Goal: Task Accomplishment & Management: Complete application form

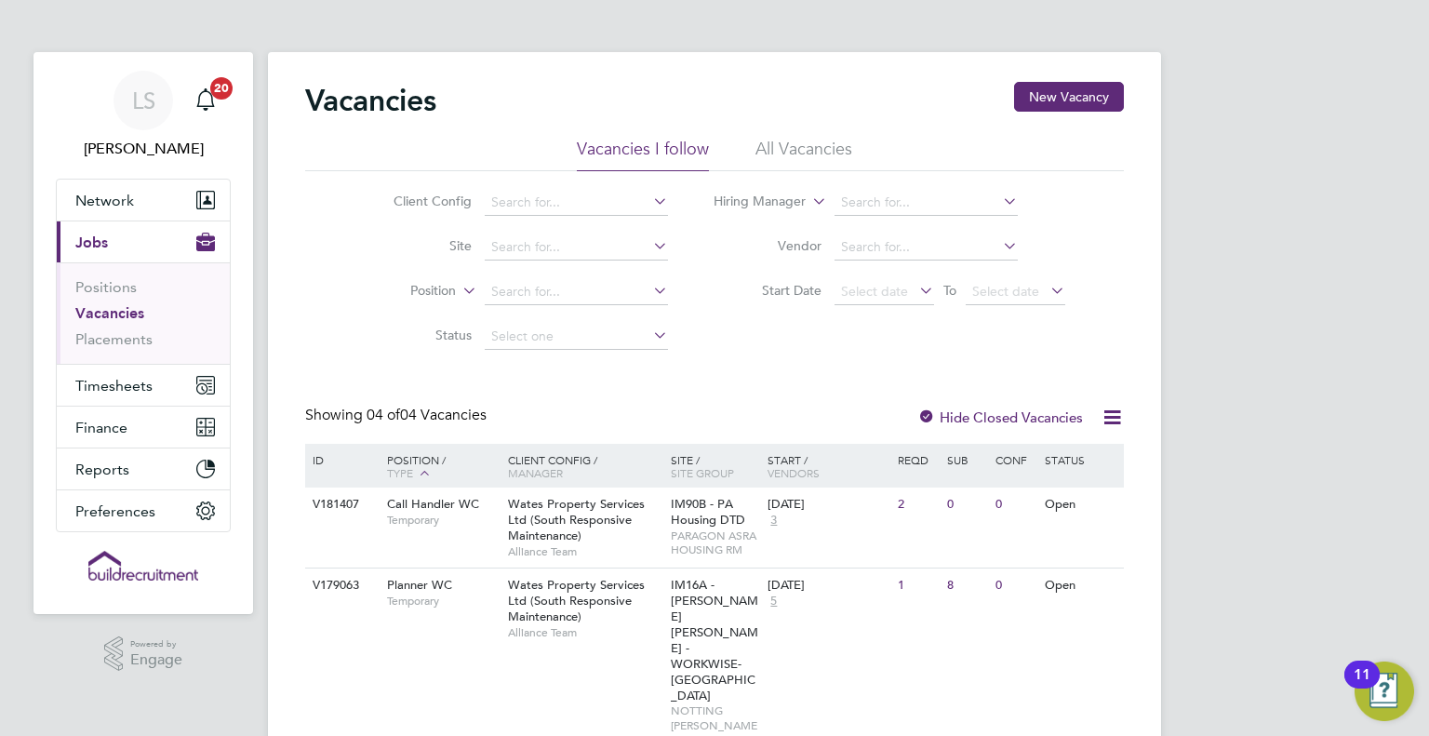
scroll to position [187, 0]
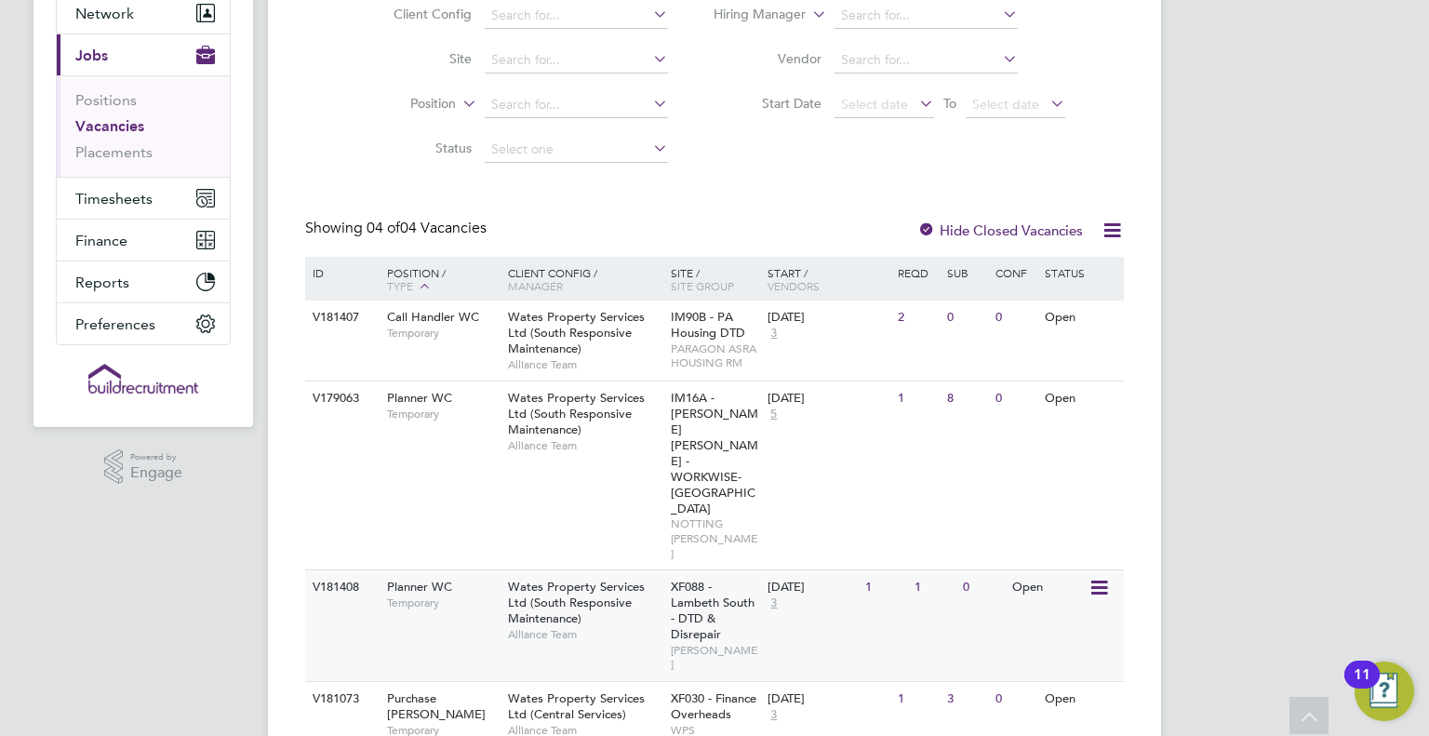
click at [572, 579] on span "Wates Property Services Ltd (South Responsive Maintenance)" at bounding box center [576, 602] width 137 height 47
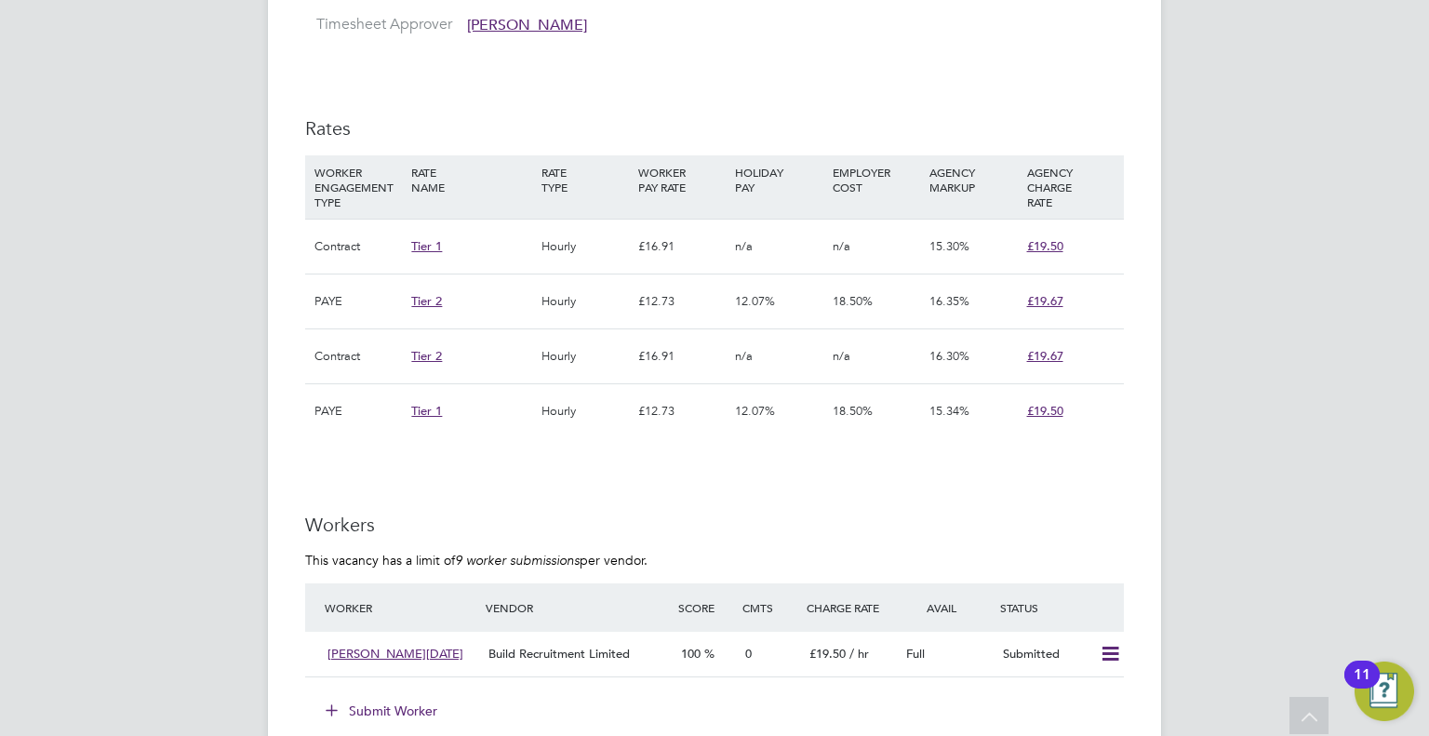
scroll to position [1253, 0]
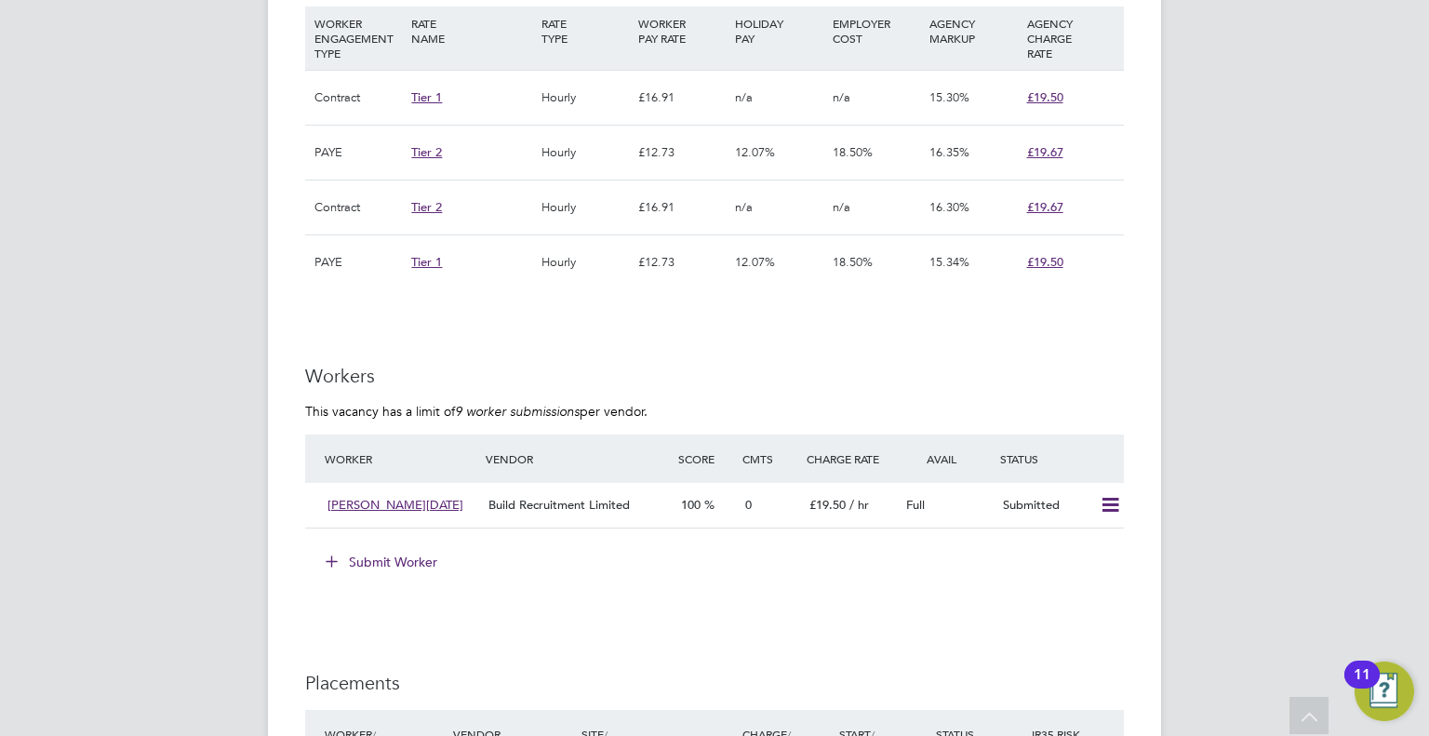
click at [382, 561] on button "Submit Worker" at bounding box center [383, 562] width 140 height 30
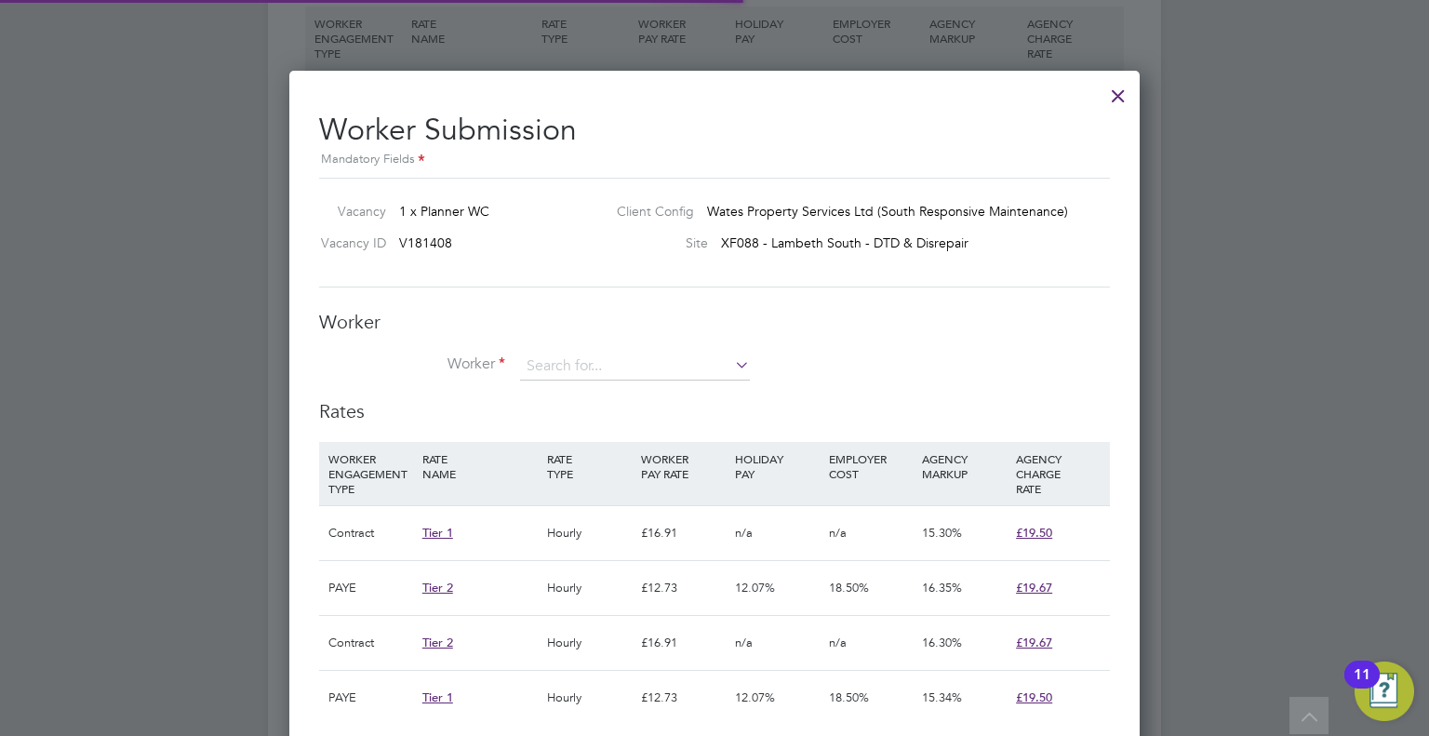
scroll to position [55, 127]
click at [576, 364] on input at bounding box center [635, 367] width 230 height 28
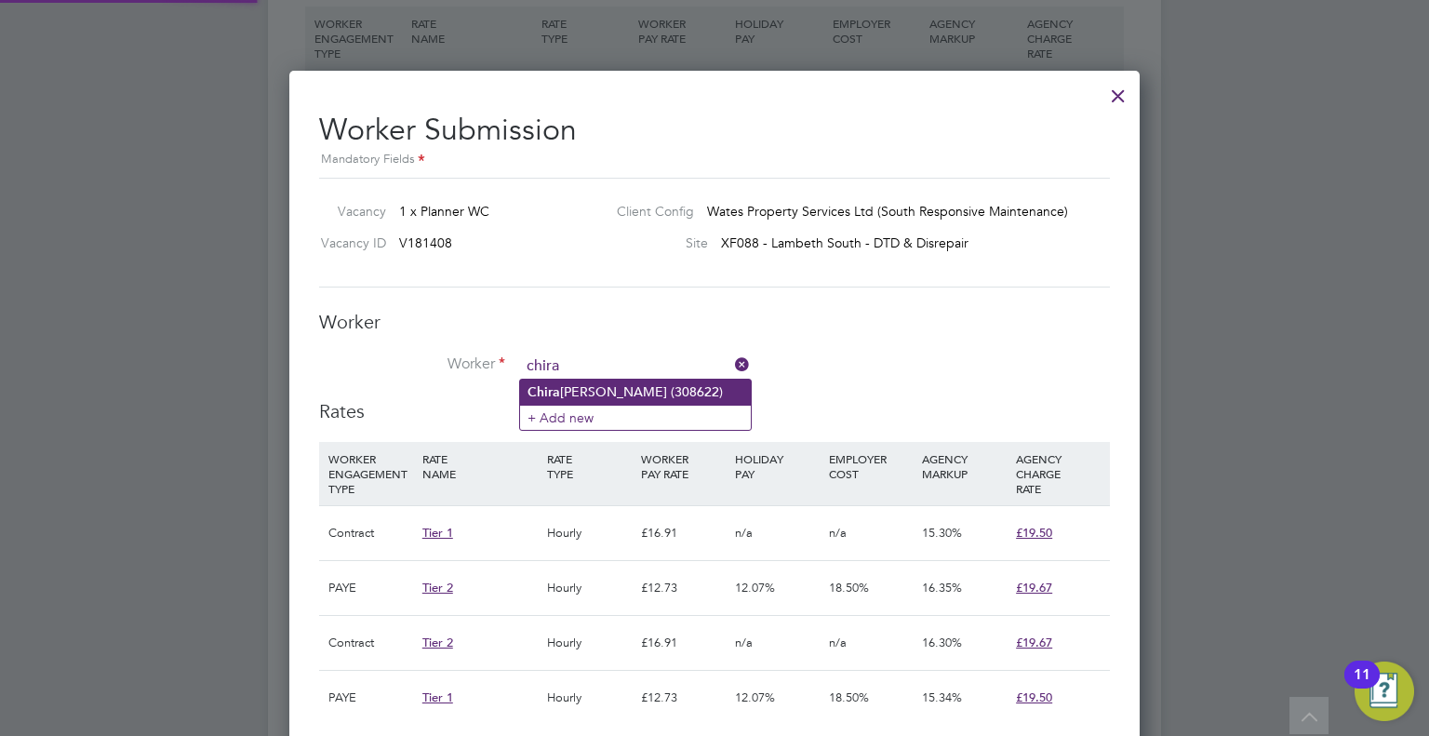
click at [594, 393] on li "Chira ag Sanghrajka (308622)" at bounding box center [635, 392] width 231 height 25
type input "Chiraag Sanghrajka (308622)"
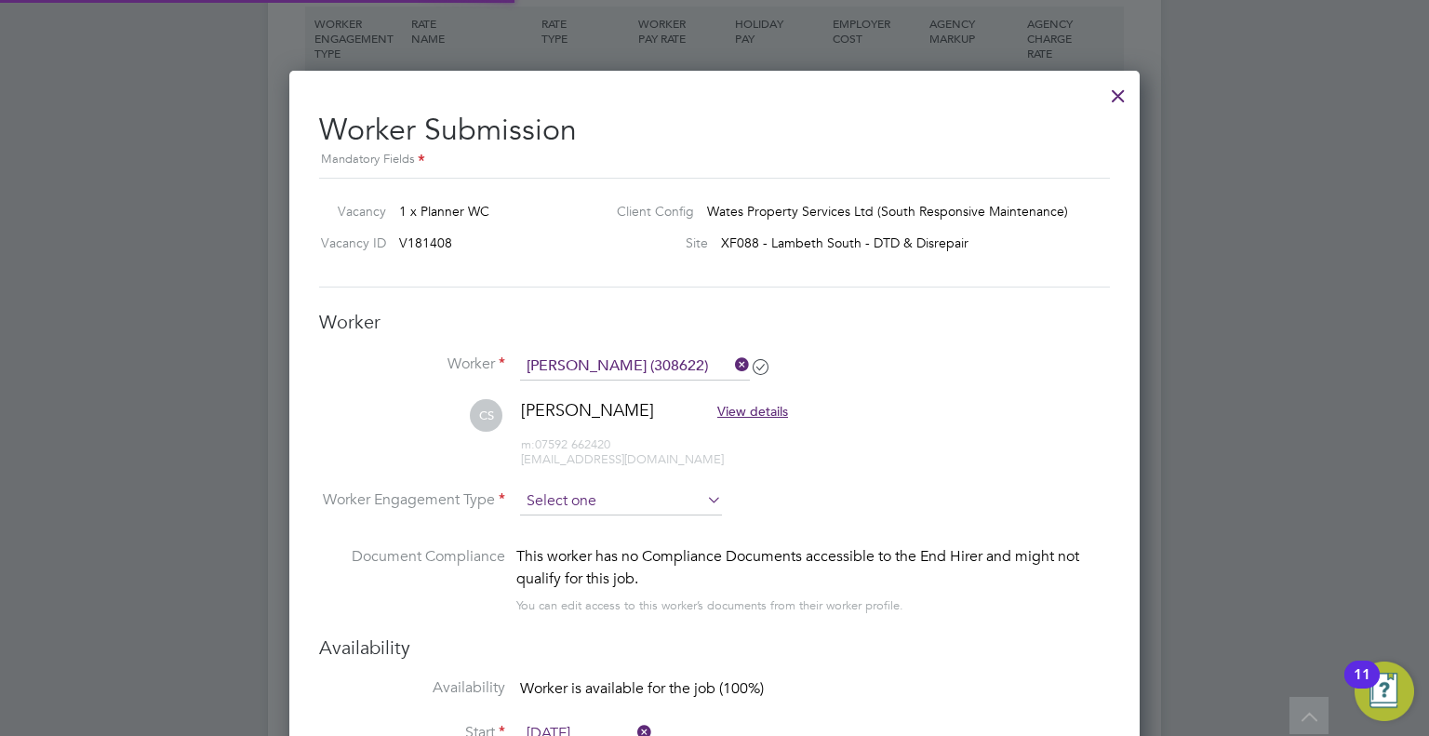
click at [595, 501] on input at bounding box center [621, 501] width 202 height 28
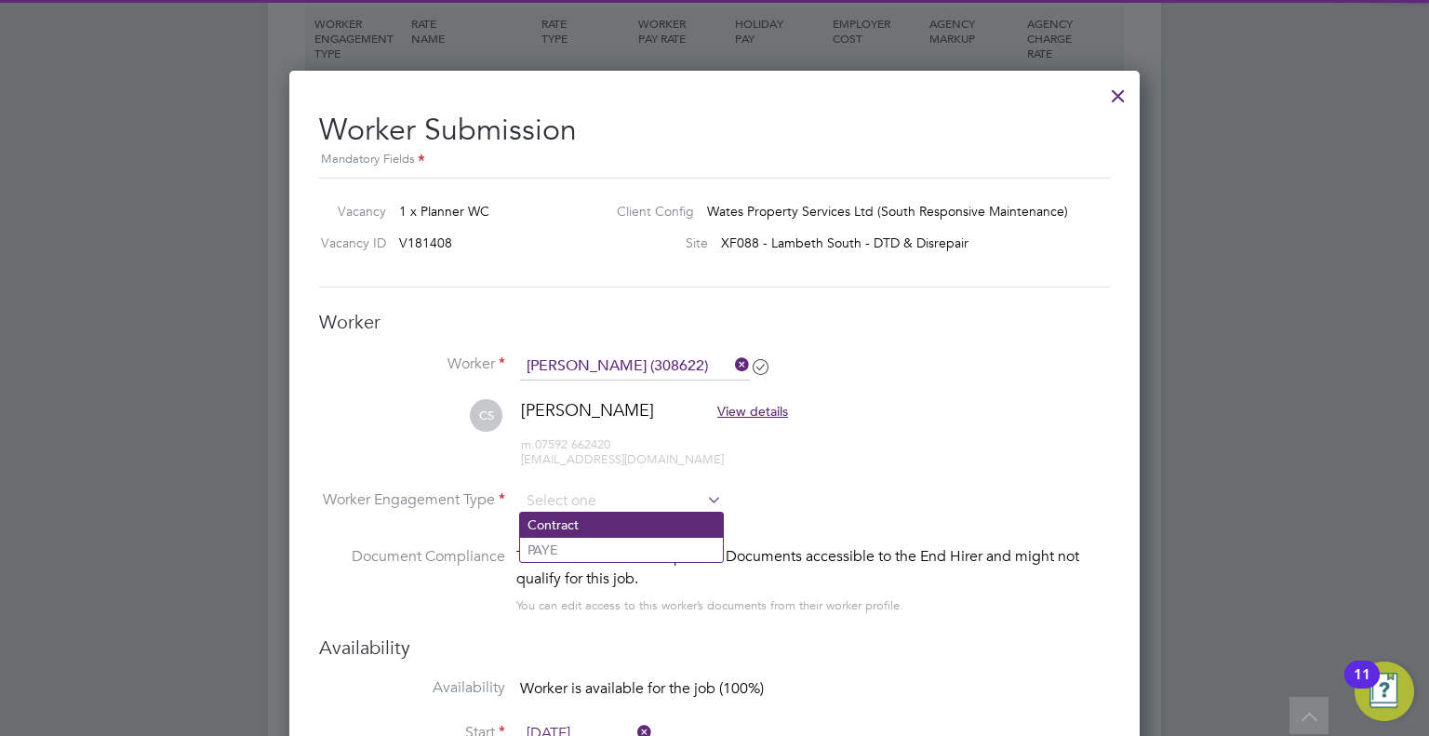
click at [596, 524] on li "Contract" at bounding box center [621, 525] width 203 height 24
type input "Contract"
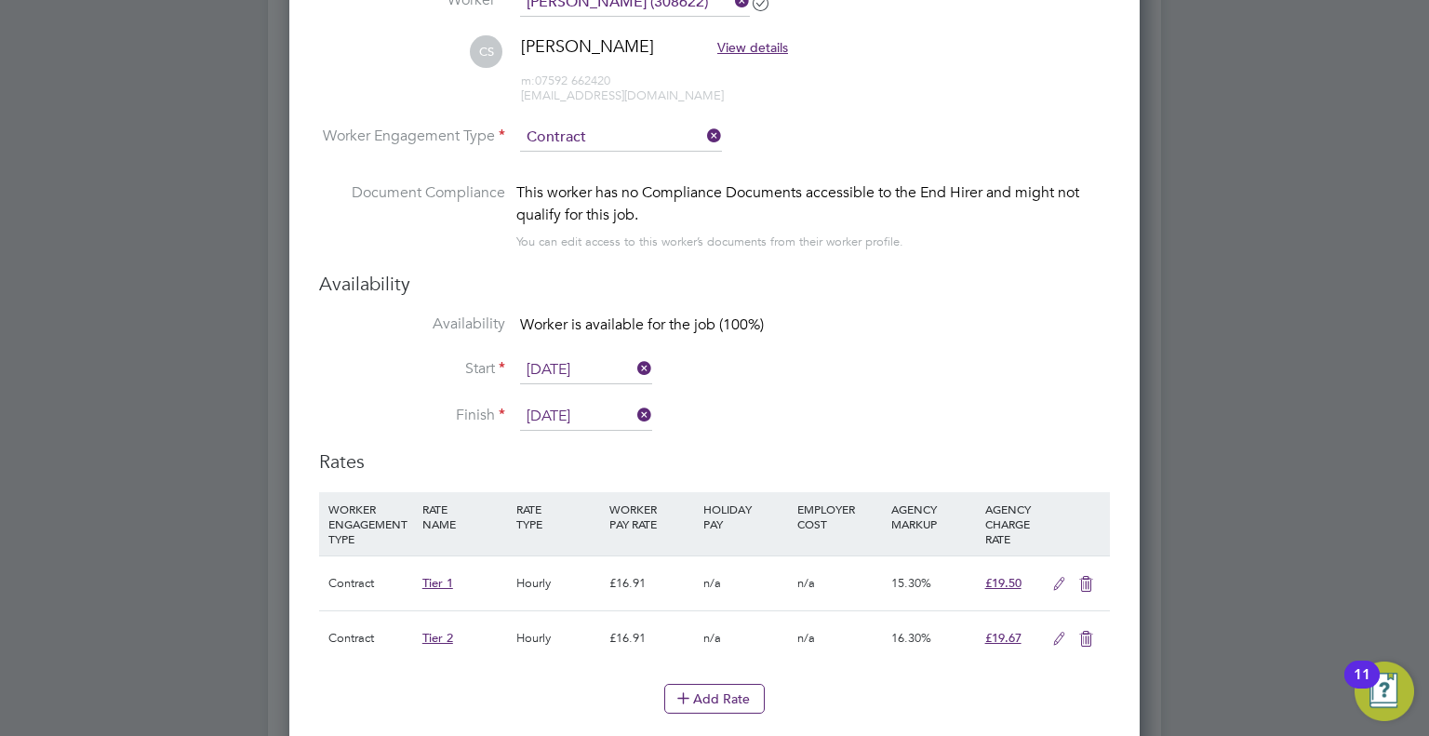
click at [1078, 632] on icon at bounding box center [1085, 639] width 23 height 15
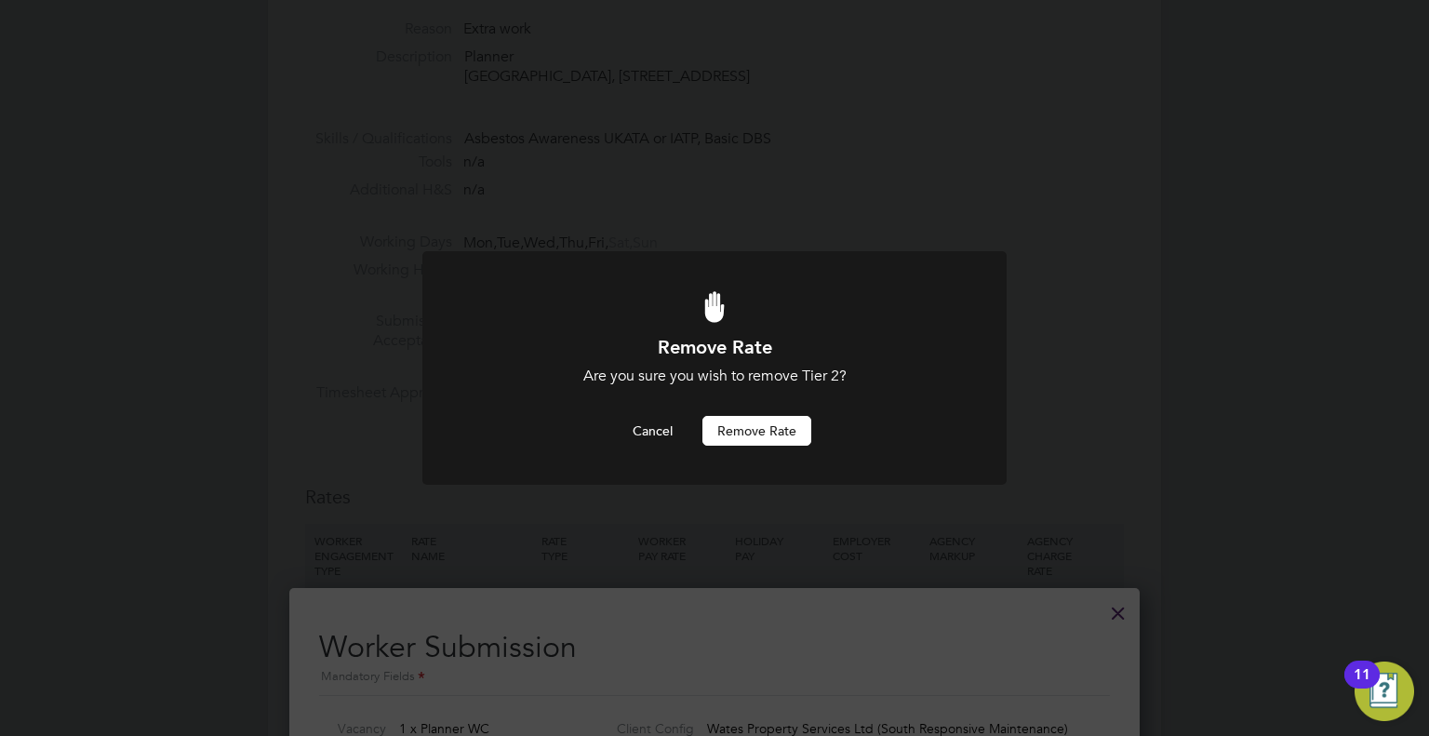
click at [753, 413] on div "Remove Rate Are you sure you wish to remove Tier 2? Cancel Remove rate" at bounding box center [715, 390] width 484 height 111
click at [760, 424] on button "Remove rate" at bounding box center [756, 431] width 109 height 30
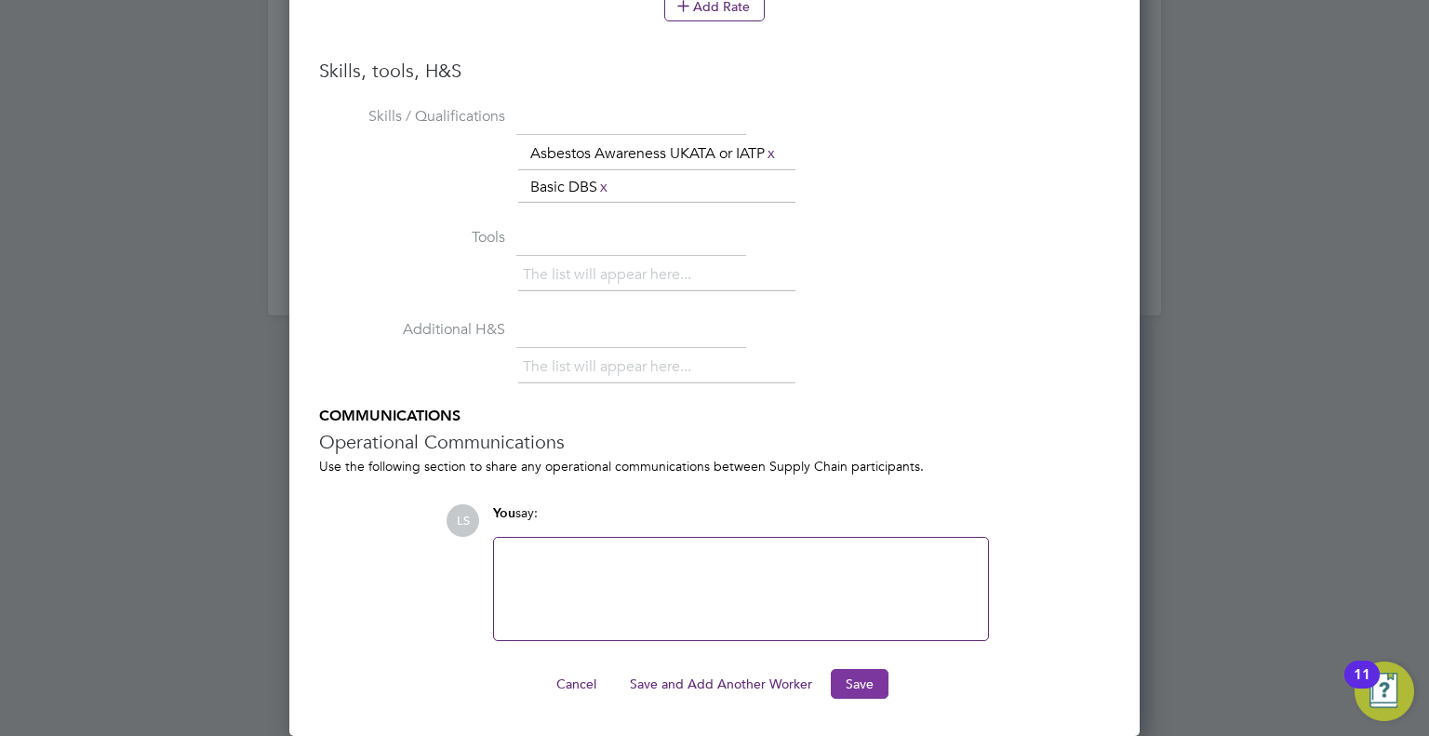
click at [850, 684] on button "Save" at bounding box center [860, 684] width 58 height 30
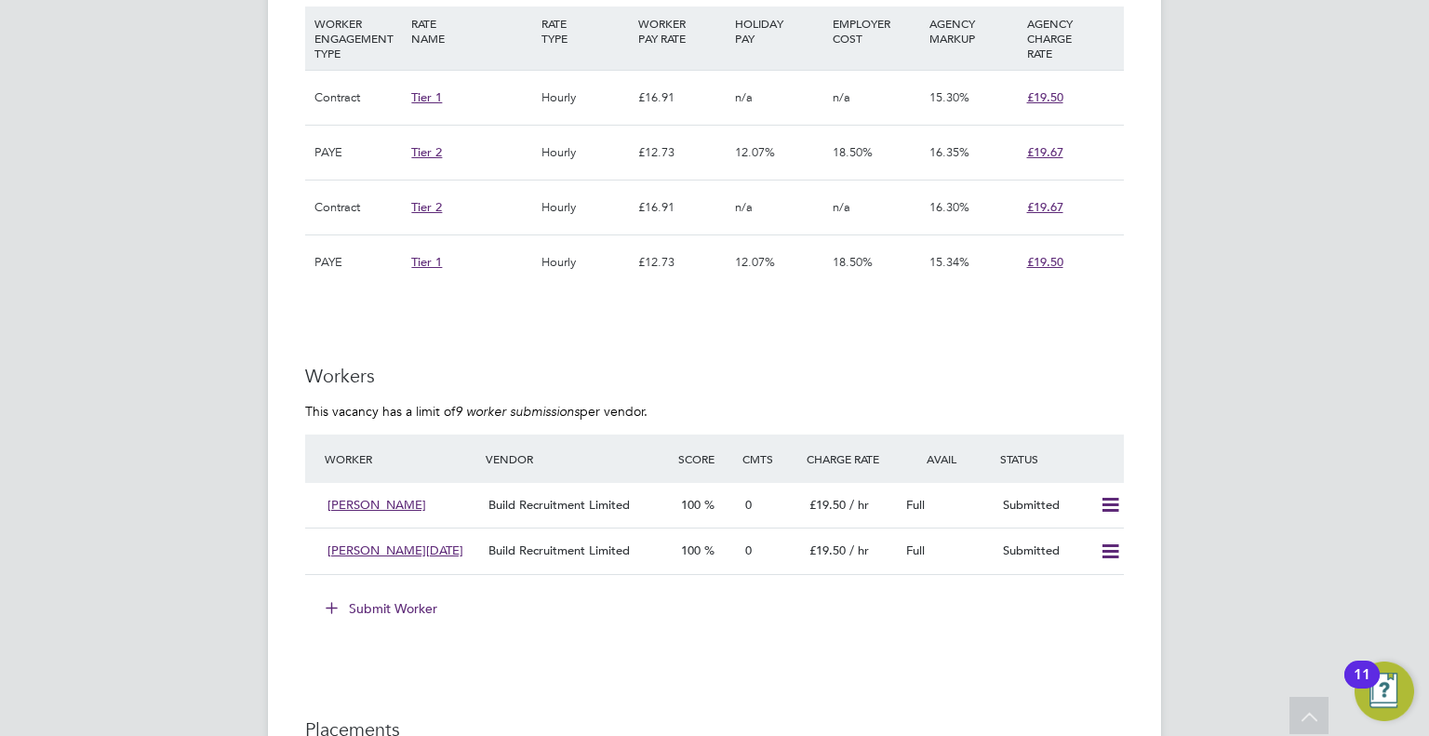
click at [99, 428] on div "LS Leah Seber Notifications 20 Applications: Network Team Members Businesses Si…" at bounding box center [714, 69] width 1429 height 2645
